Goal: Task Accomplishment & Management: Use online tool/utility

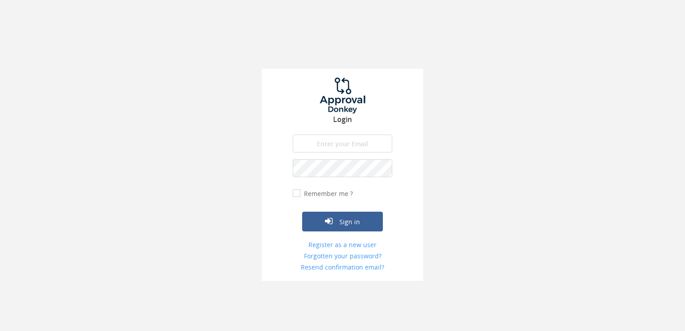
click at [338, 145] on input "email" at bounding box center [343, 143] width 100 height 18
type input "[EMAIL_ADDRESS][DOMAIN_NAME]"
click at [302, 212] on button "Sign in" at bounding box center [342, 222] width 81 height 20
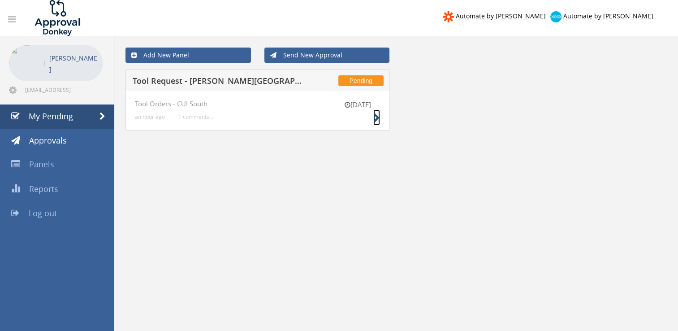
click at [375, 117] on icon at bounding box center [376, 117] width 7 height 9
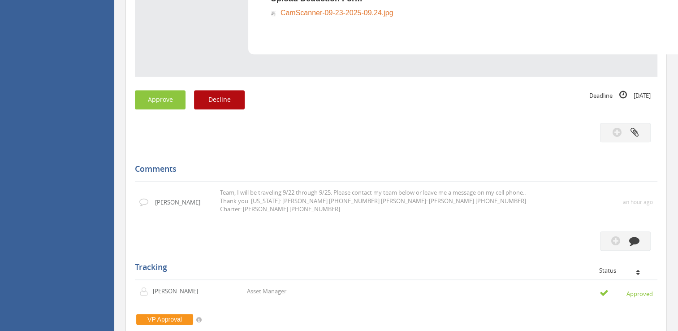
scroll to position [717, 0]
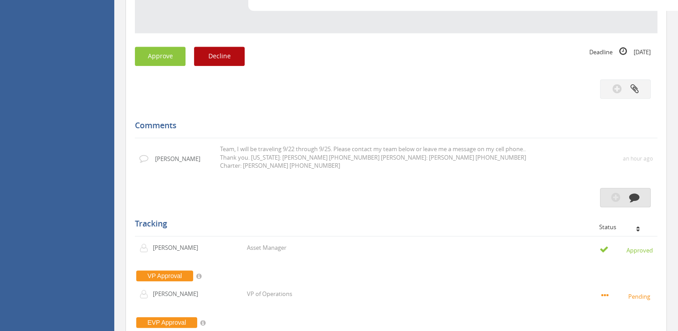
click at [634, 192] on icon "button" at bounding box center [634, 197] width 10 height 10
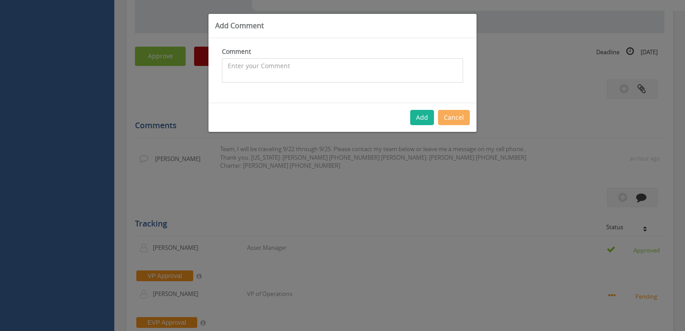
click at [282, 65] on textarea at bounding box center [342, 70] width 241 height 24
type textarea "Replacement tool and proper paperwork filled out for deduction."
click at [422, 117] on button "Add" at bounding box center [422, 117] width 24 height 15
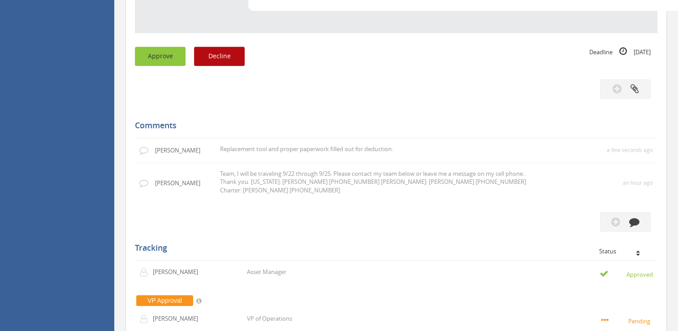
click at [165, 60] on button "Approve" at bounding box center [160, 56] width 51 height 19
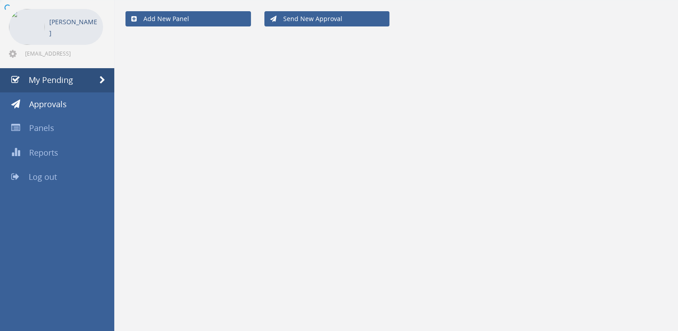
scroll to position [36, 0]
